Goal: Task Accomplishment & Management: Complete application form

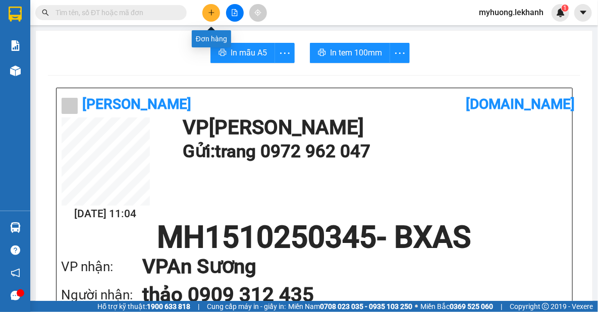
click at [218, 9] on button at bounding box center [211, 13] width 18 height 18
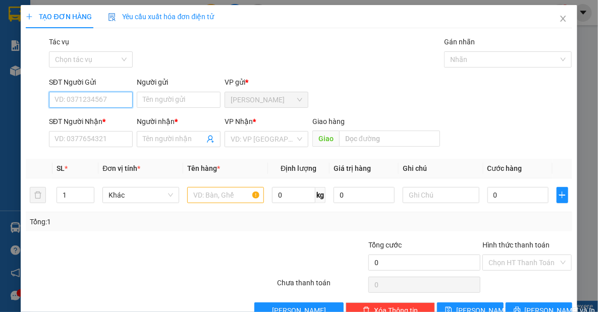
click at [99, 97] on input "SĐT Người Gửi" at bounding box center [91, 100] width 84 height 16
click at [106, 122] on div "0334782505 - [PERSON_NAME]" at bounding box center [103, 120] width 99 height 11
type input "0334782505"
type input "phúc"
type input "0396771688"
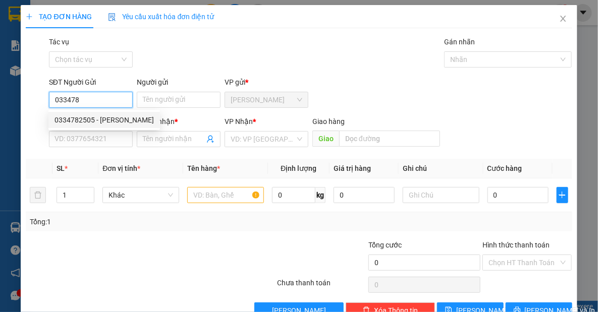
type input "đồ câu [PERSON_NAME]"
type input "70.000"
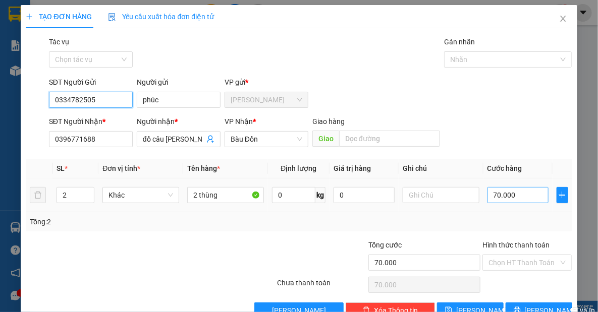
type input "0334782505"
click at [532, 196] on input "70.000" at bounding box center [517, 195] width 61 height 16
type input "8"
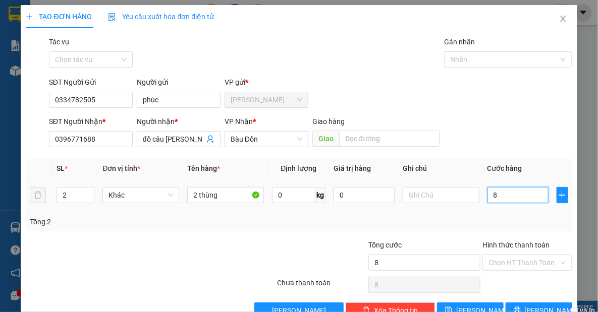
type input "80"
type input "80.000"
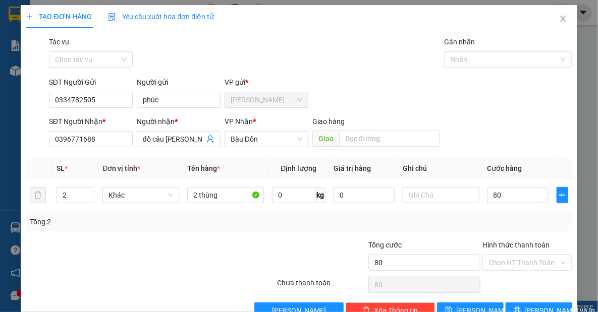
type input "80.000"
click at [523, 136] on div "SĐT Người [PERSON_NAME] * 0396771688 Người [PERSON_NAME] * đồ câu [PERSON_NAME]…" at bounding box center [310, 133] width 527 height 35
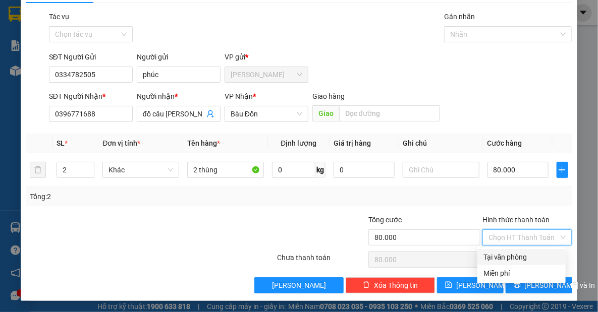
click at [512, 237] on input "Hình thức thanh toán" at bounding box center [523, 237] width 70 height 15
click at [507, 256] on div "Tại văn phòng" at bounding box center [521, 257] width 76 height 11
type input "0"
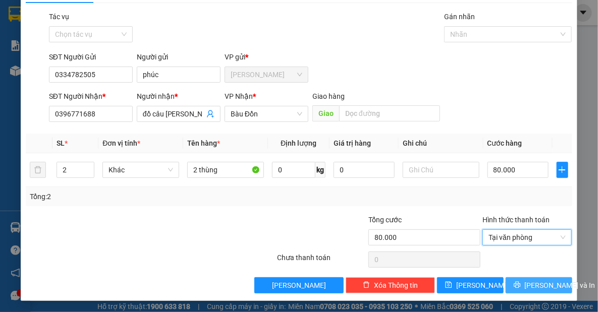
click at [531, 285] on span "[PERSON_NAME] và In" at bounding box center [560, 285] width 71 height 11
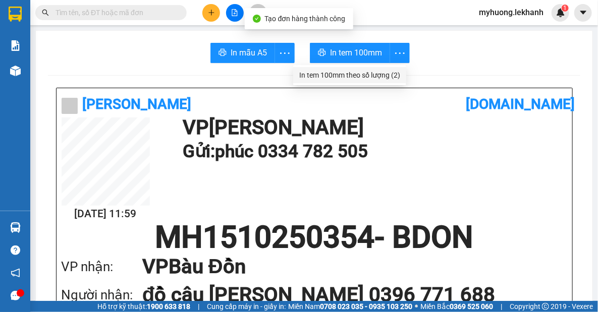
click at [380, 77] on div "In tem 100mm theo số lượng (2)" at bounding box center [349, 75] width 101 height 11
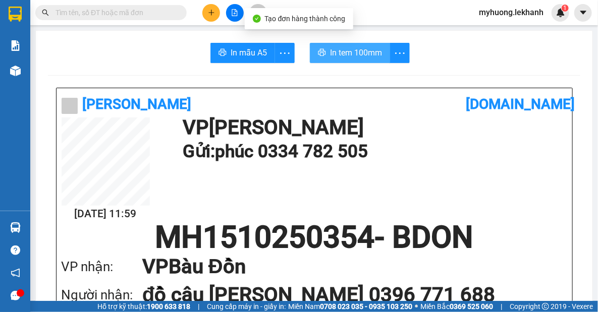
click at [363, 43] on button "In tem 100mm" at bounding box center [350, 53] width 80 height 20
